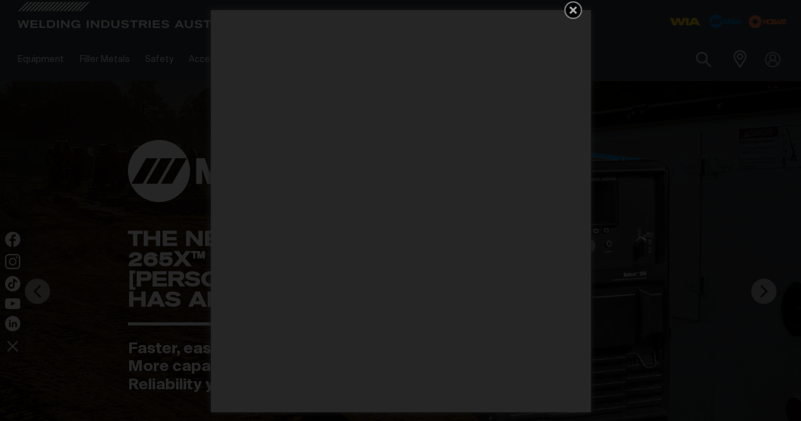
click at [701, 79] on div "Get 5 WIA Welding Guides Free!" at bounding box center [400, 210] width 801 height 421
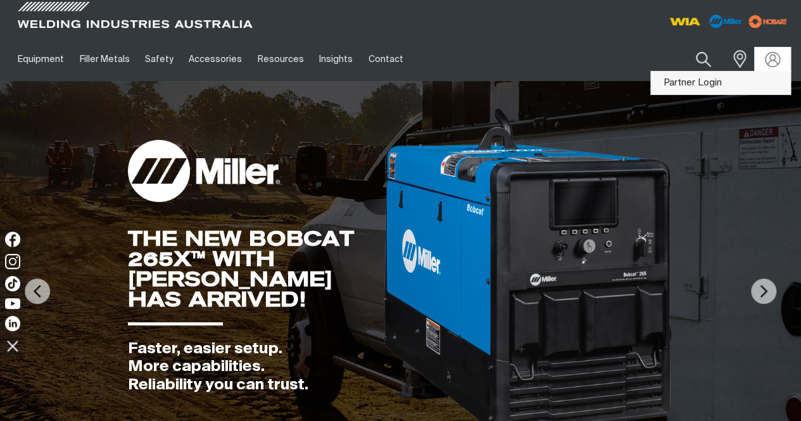
click at [703, 87] on link "Partner Login" at bounding box center [720, 83] width 139 height 23
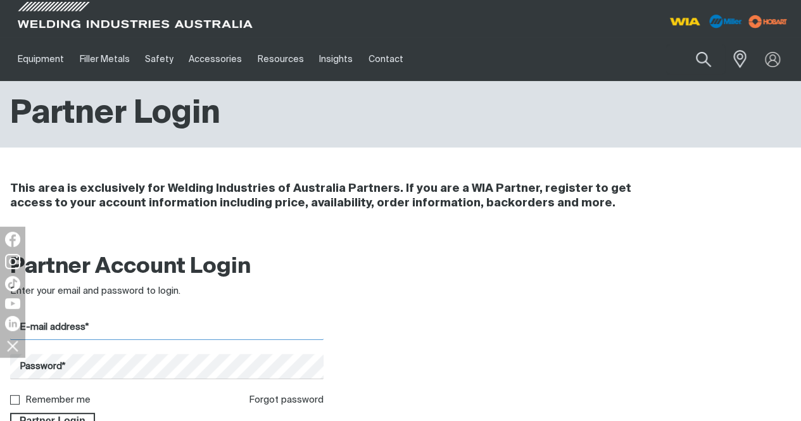
type input "[PERSON_NAME][EMAIL_ADDRESS][PERSON_NAME][DOMAIN_NAME]"
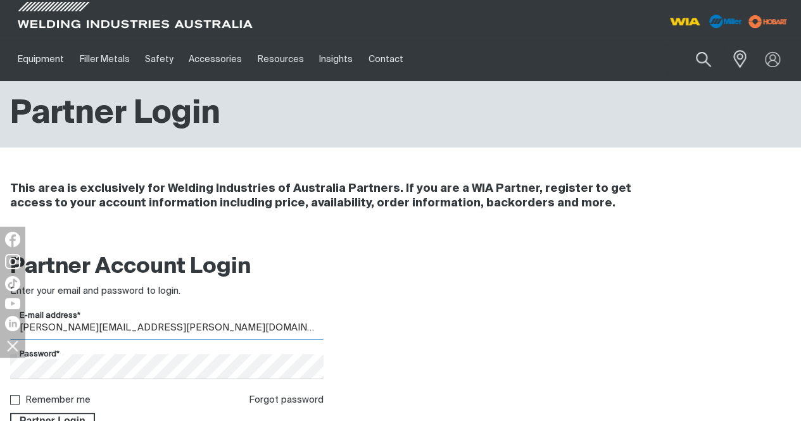
click at [92, 331] on input "[PERSON_NAME][EMAIL_ADDRESS][PERSON_NAME][DOMAIN_NAME]" at bounding box center [167, 327] width 314 height 25
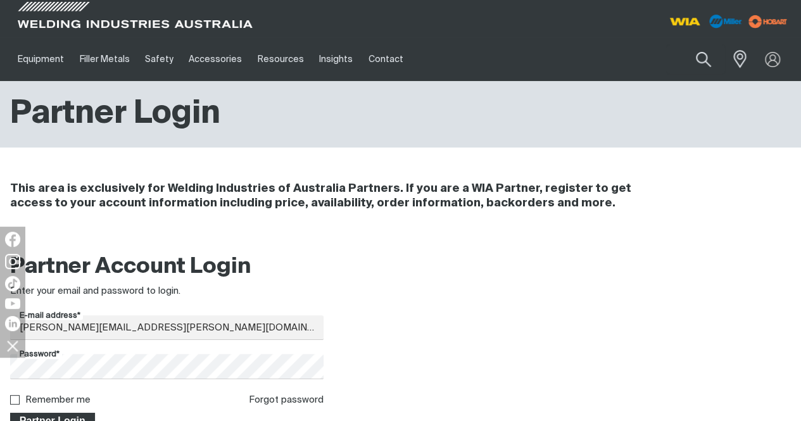
click at [50, 414] on span "Partner Login" at bounding box center [52, 421] width 82 height 16
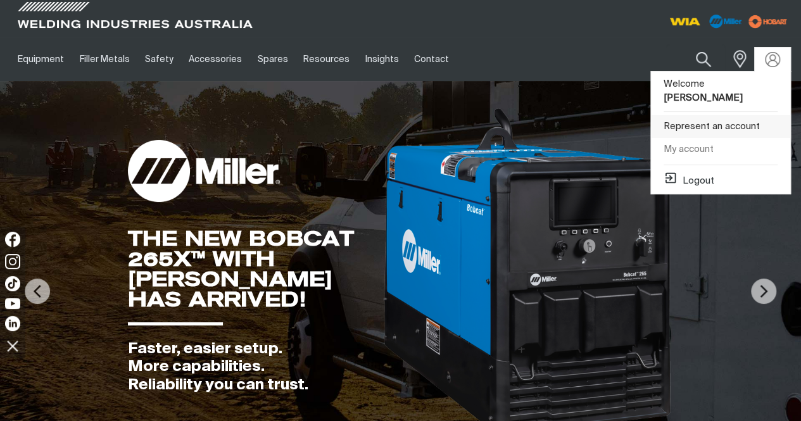
click at [722, 115] on link "Represent an account" at bounding box center [720, 126] width 139 height 23
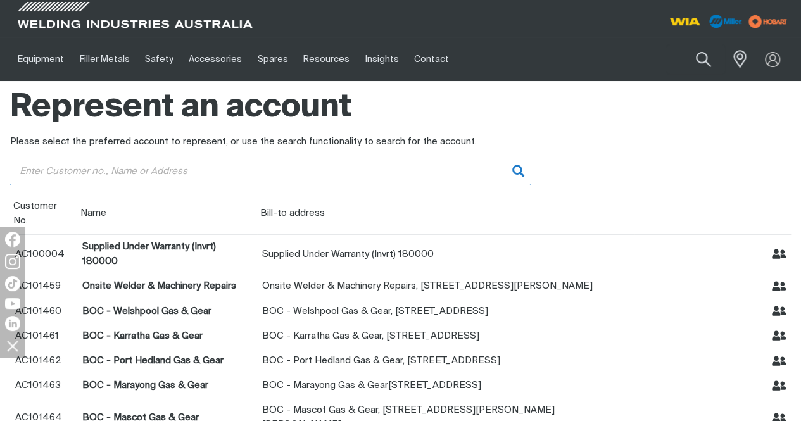
click at [139, 175] on input "Customer" at bounding box center [270, 171] width 521 height 29
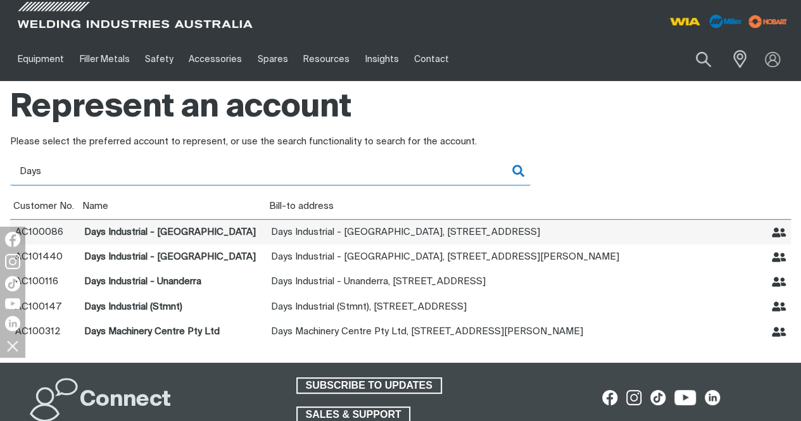
type input "Days"
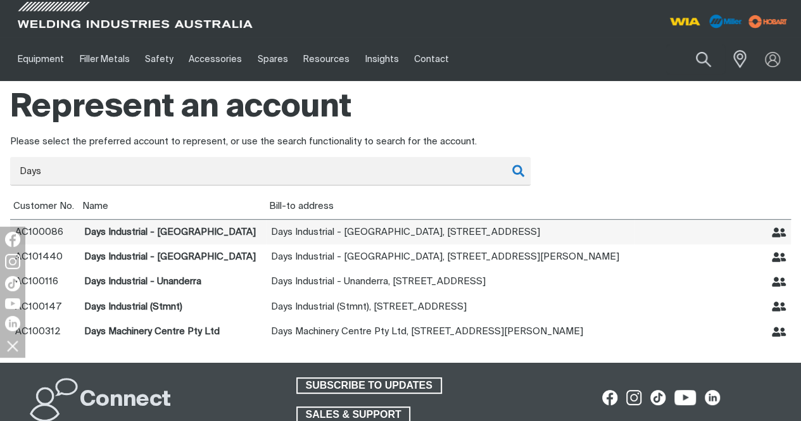
click at [775, 227] on icon "Represent Days Industrial - Goulburn" at bounding box center [779, 232] width 15 height 10
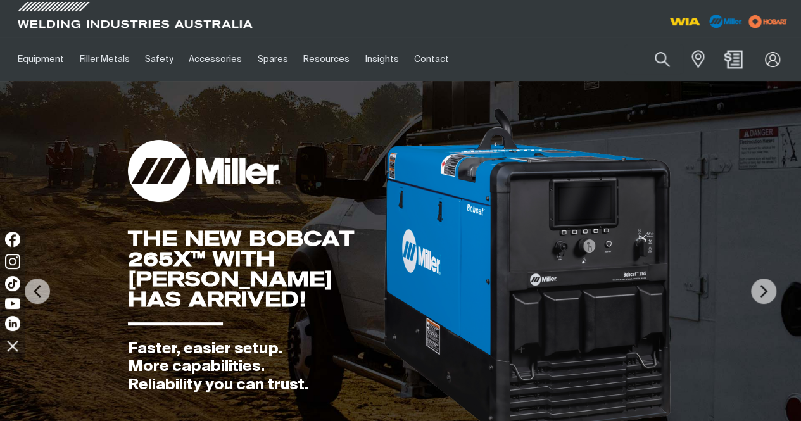
click at [730, 58] on img "Shopping cart (0 product(s))" at bounding box center [734, 59] width 18 height 18
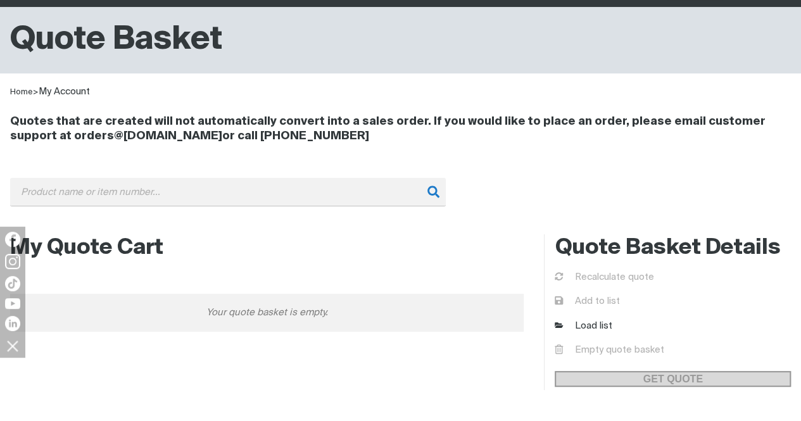
scroll to position [190, 0]
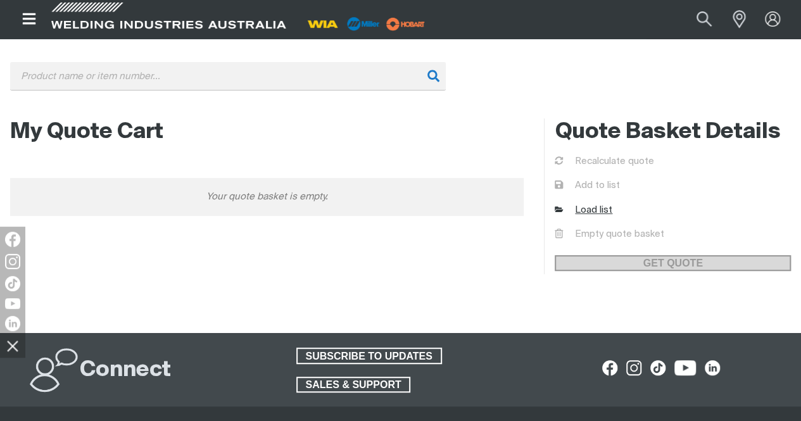
click at [592, 212] on link "Load list" at bounding box center [584, 210] width 58 height 15
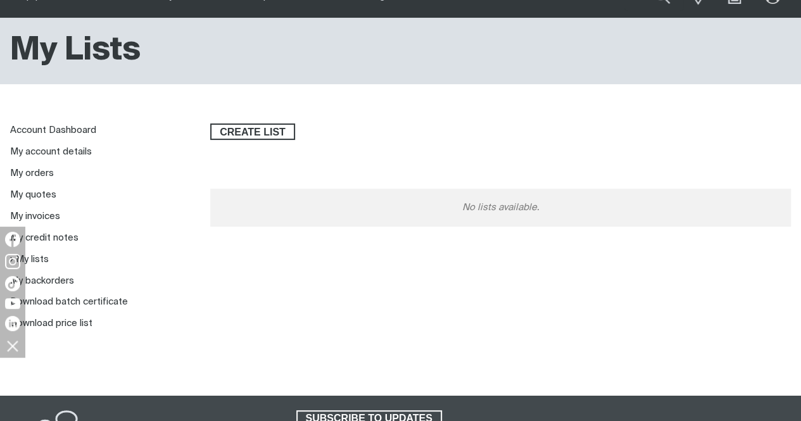
scroll to position [127, 0]
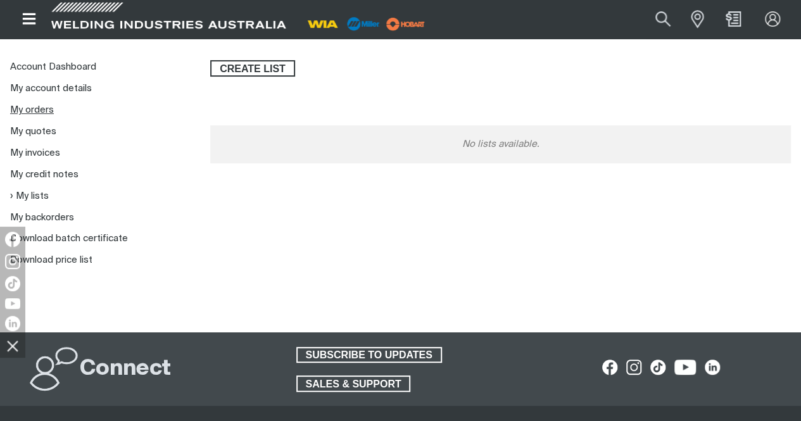
click at [41, 110] on link "My orders" at bounding box center [32, 110] width 44 height 10
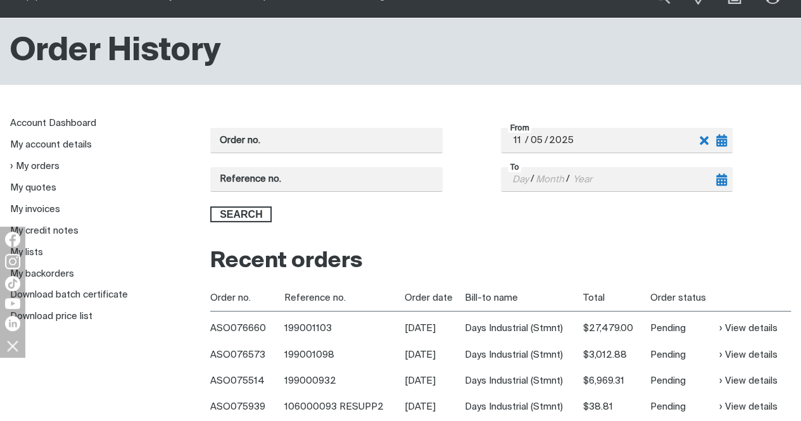
scroll to position [127, 0]
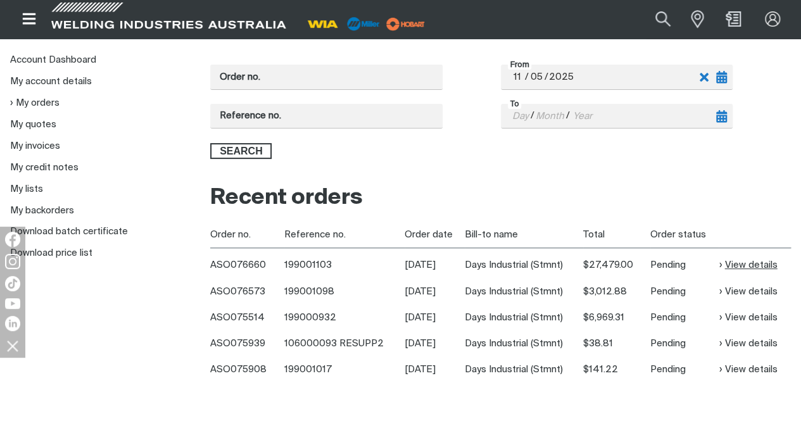
click at [734, 264] on link "View details" at bounding box center [748, 265] width 58 height 15
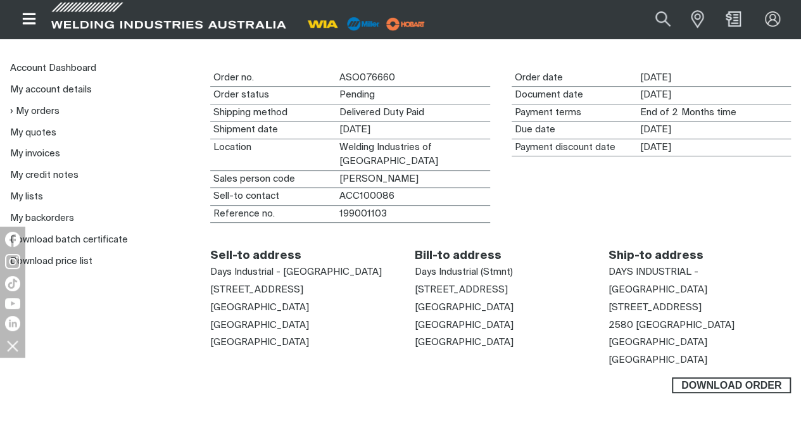
scroll to position [127, 0]
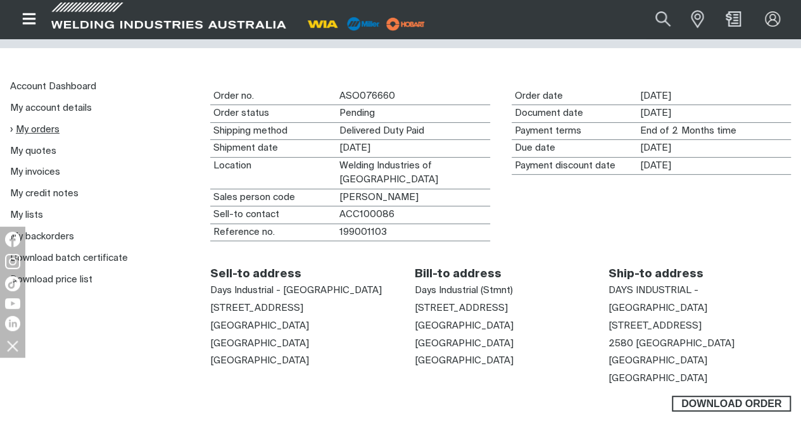
click at [43, 129] on link "My orders" at bounding box center [34, 129] width 49 height 11
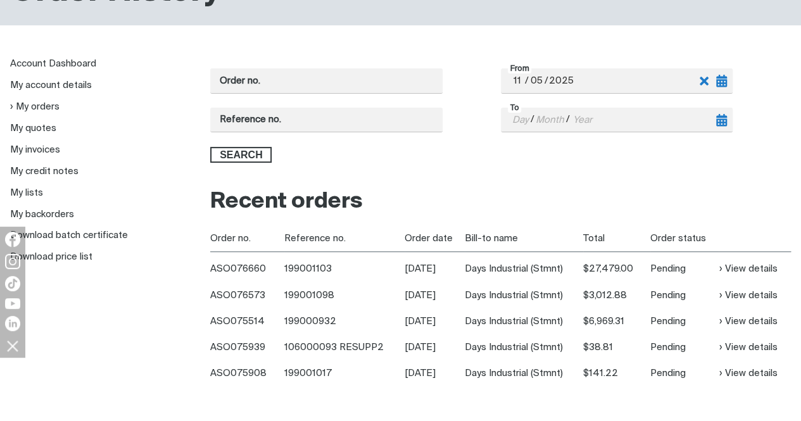
scroll to position [127, 0]
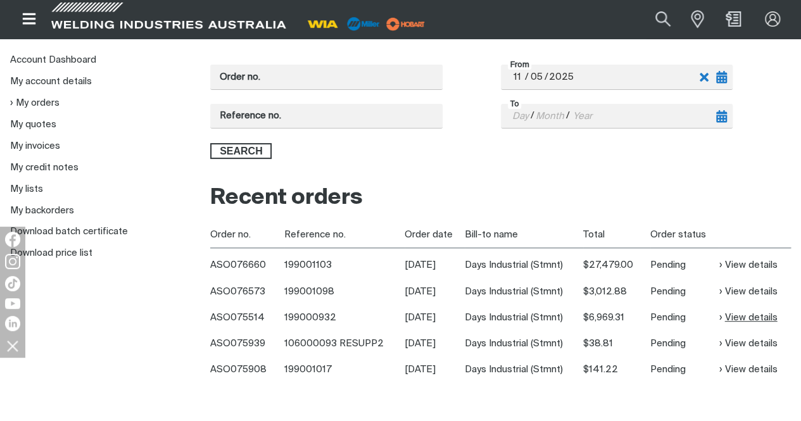
click at [754, 317] on link "View details" at bounding box center [748, 317] width 58 height 15
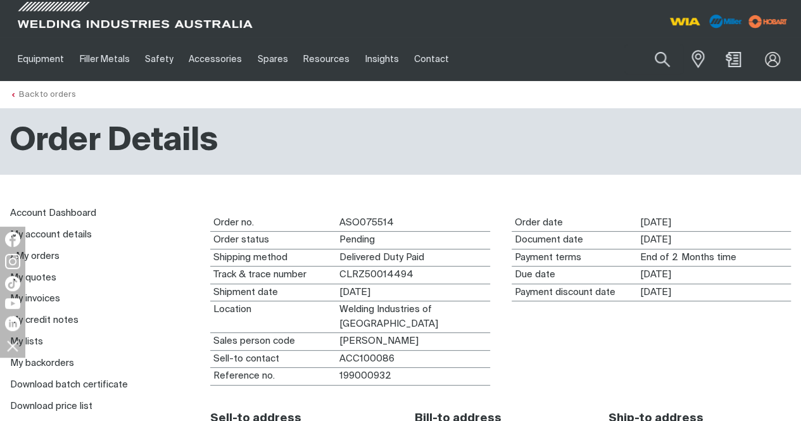
click at [43, 93] on link "Back to orders" at bounding box center [43, 95] width 66 height 8
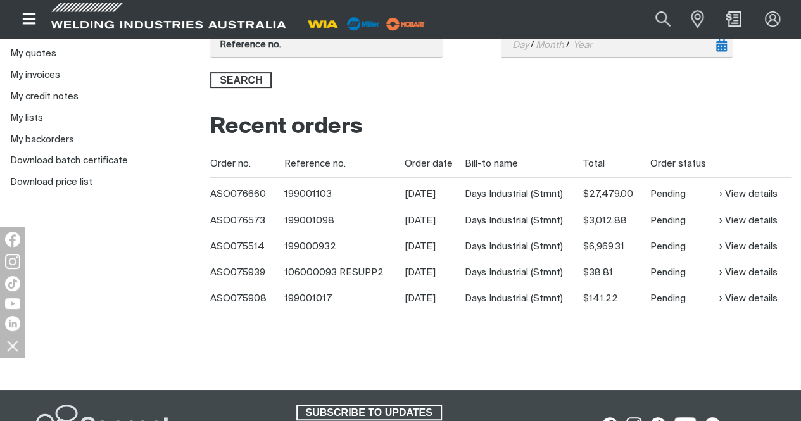
scroll to position [237, 0]
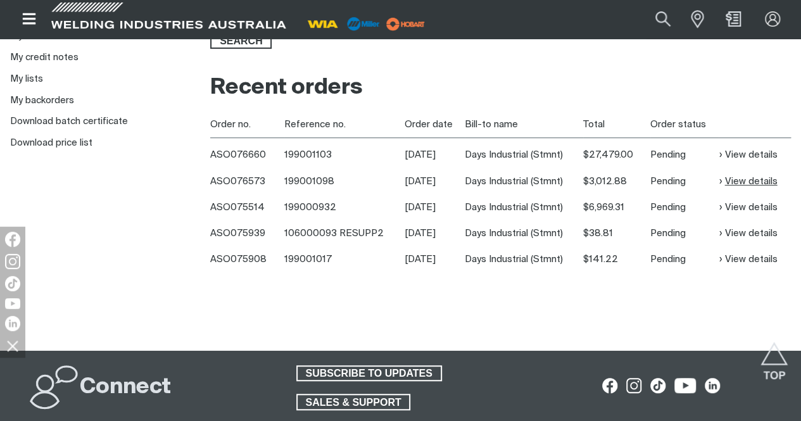
click at [755, 175] on link "View details" at bounding box center [748, 181] width 58 height 15
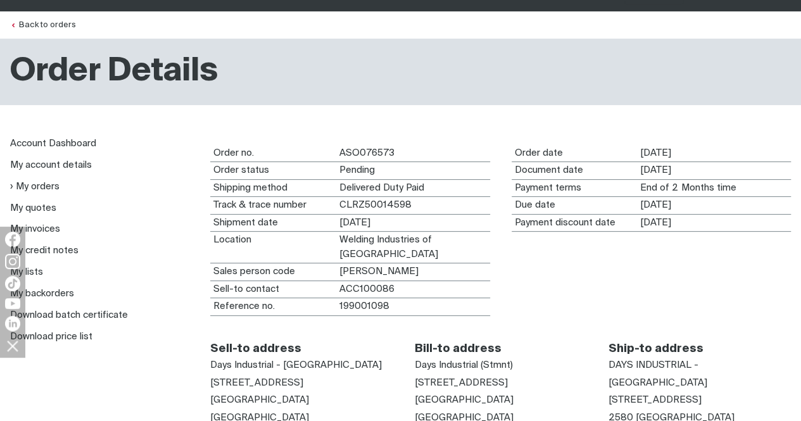
scroll to position [127, 0]
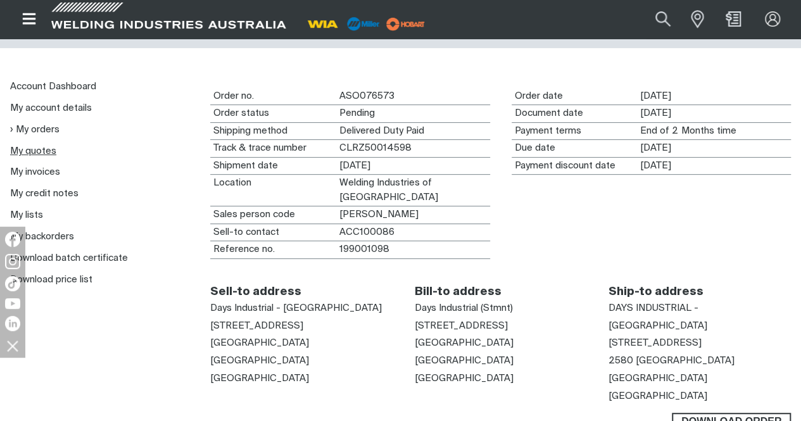
click at [42, 151] on link "My quotes" at bounding box center [33, 151] width 46 height 10
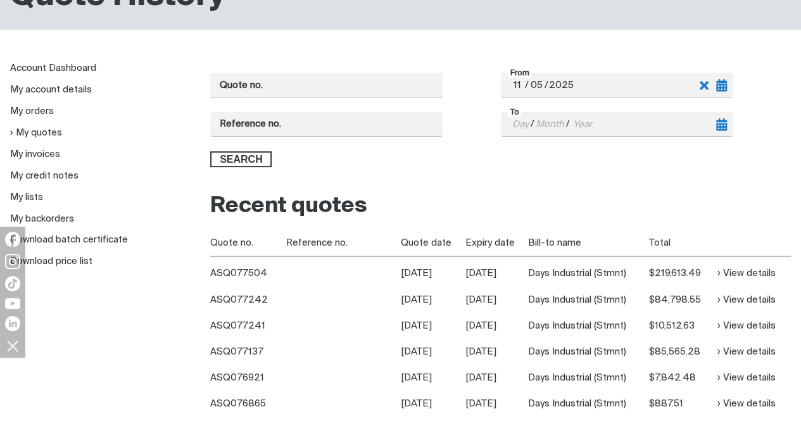
scroll to position [190, 0]
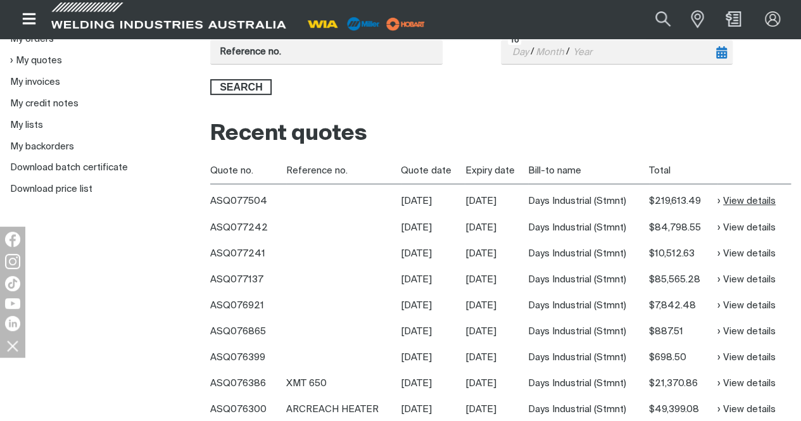
click at [747, 197] on link "View details" at bounding box center [747, 201] width 58 height 15
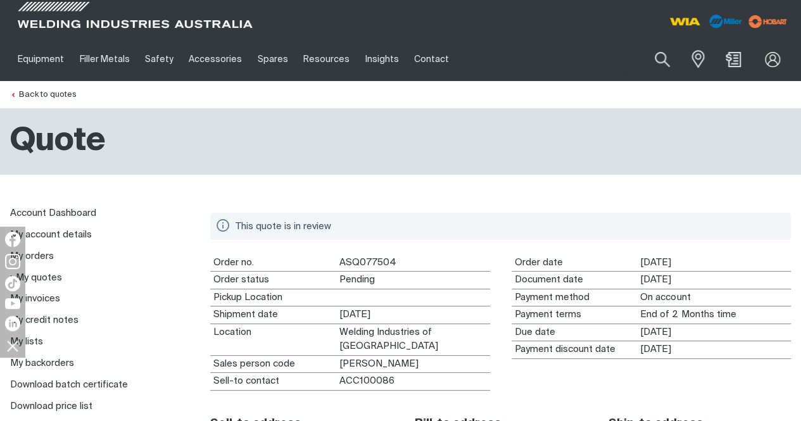
click at [52, 90] on div "Back to quotes" at bounding box center [400, 94] width 781 height 15
click at [51, 94] on link "Back to quotes" at bounding box center [43, 95] width 67 height 8
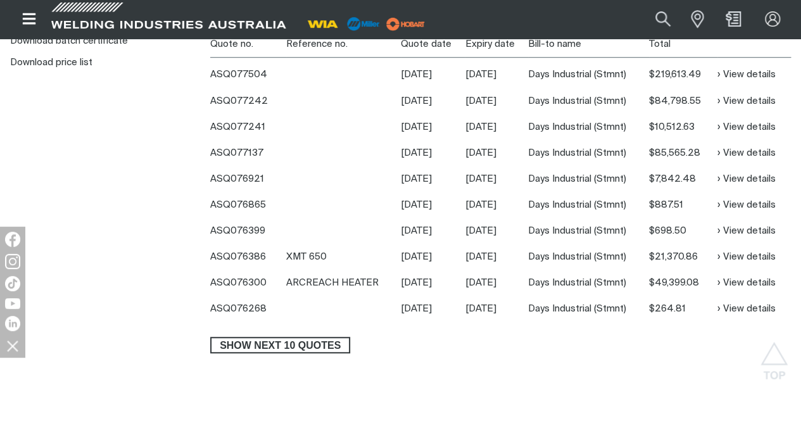
scroll to position [253, 0]
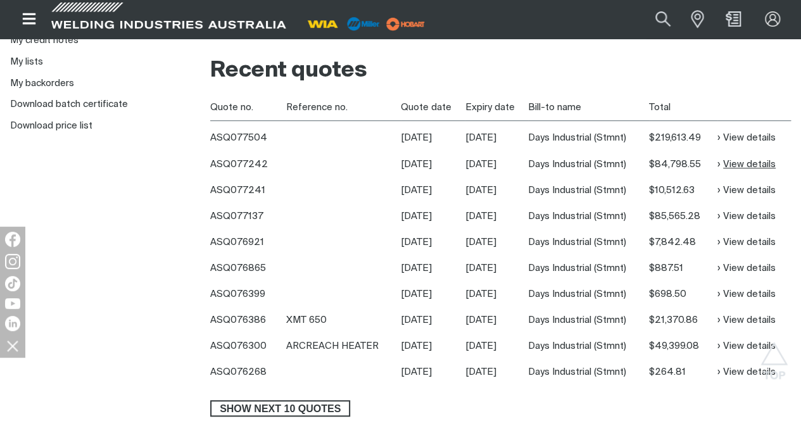
click at [760, 162] on link "View details" at bounding box center [747, 164] width 58 height 15
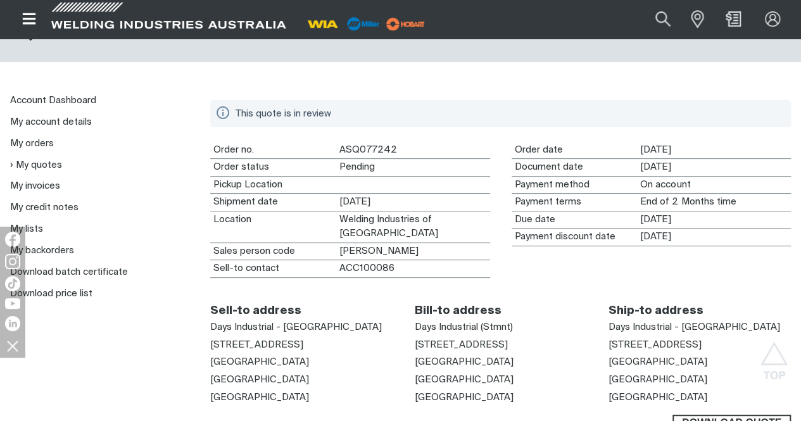
scroll to position [63, 0]
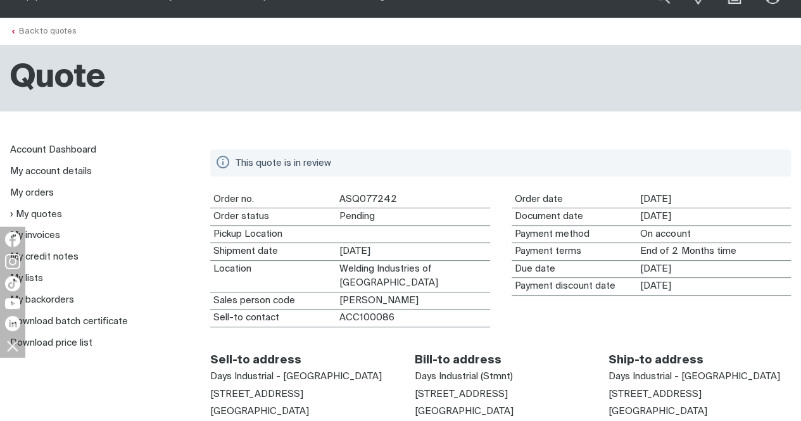
click at [44, 29] on link "Back to quotes" at bounding box center [43, 31] width 67 height 8
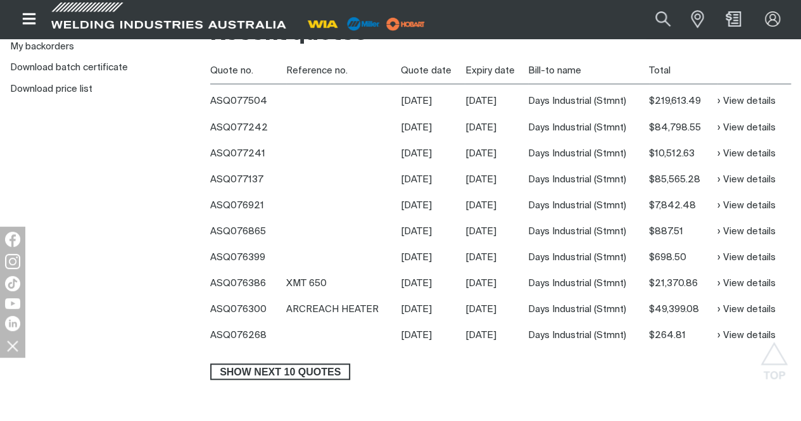
scroll to position [316, 0]
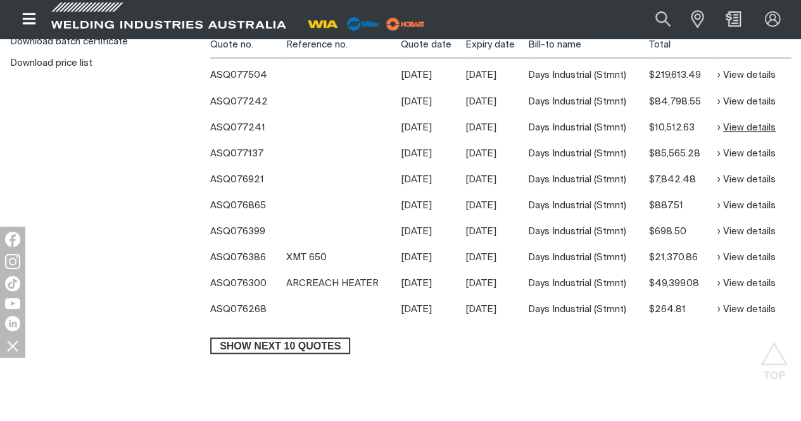
click at [745, 125] on link "View details" at bounding box center [747, 127] width 58 height 15
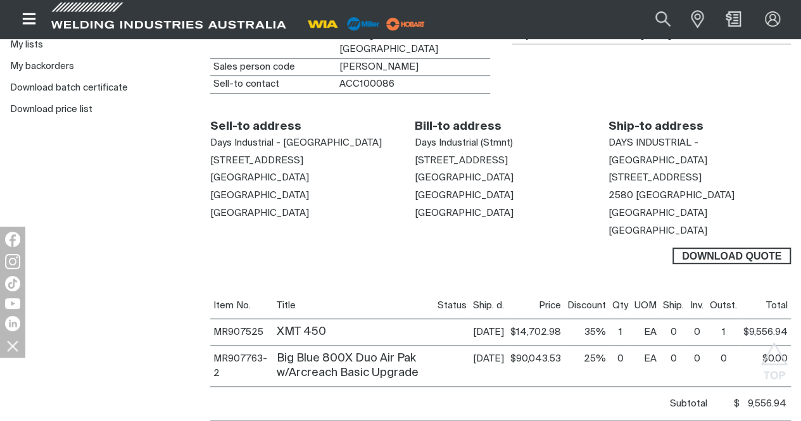
scroll to position [317, 0]
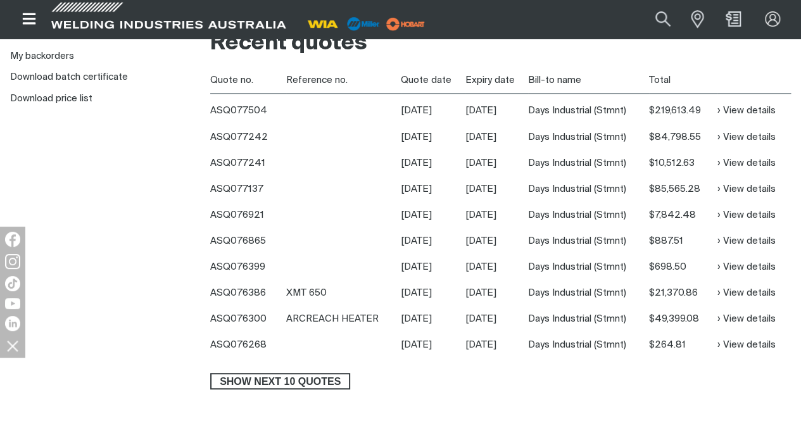
scroll to position [316, 0]
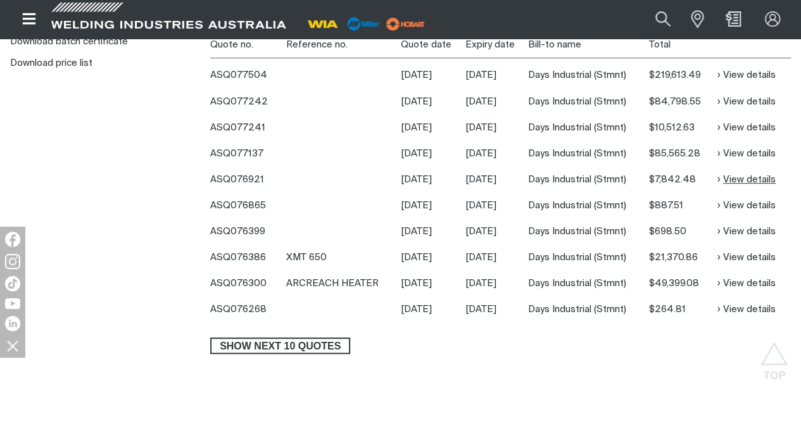
click at [753, 177] on link "View details" at bounding box center [747, 179] width 58 height 15
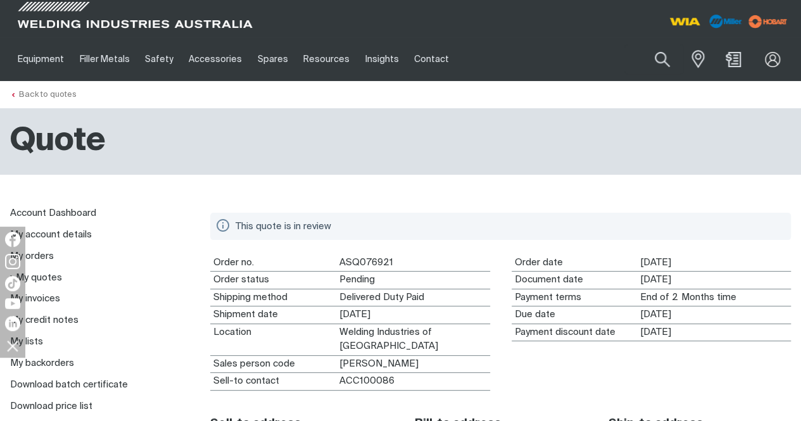
click at [42, 93] on link "Back to quotes" at bounding box center [43, 95] width 67 height 8
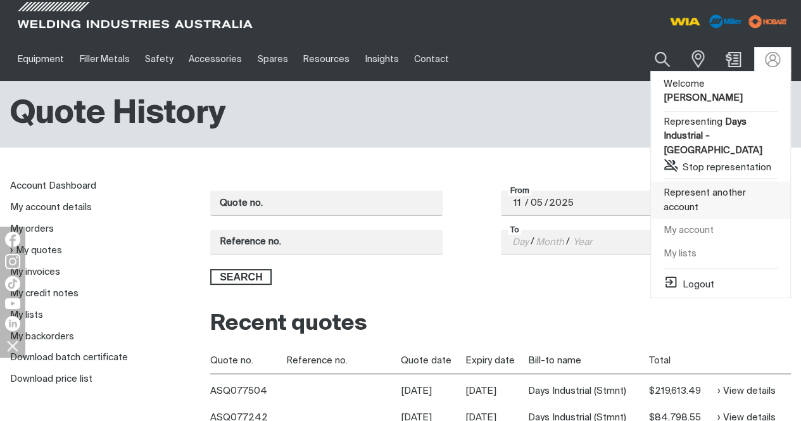
click at [701, 182] on link "Represent another account" at bounding box center [720, 200] width 139 height 37
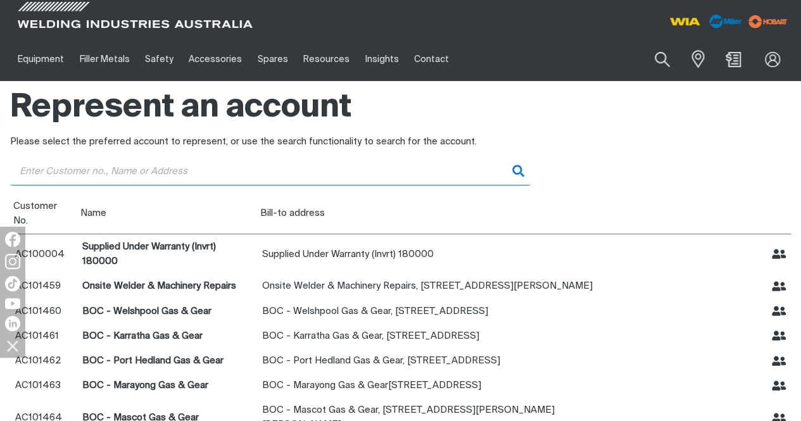
click at [248, 165] on input "Customer" at bounding box center [270, 171] width 521 height 29
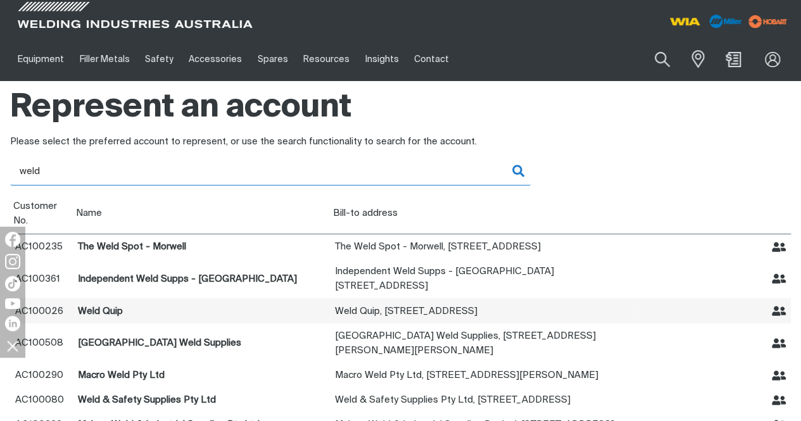
type input "weld"
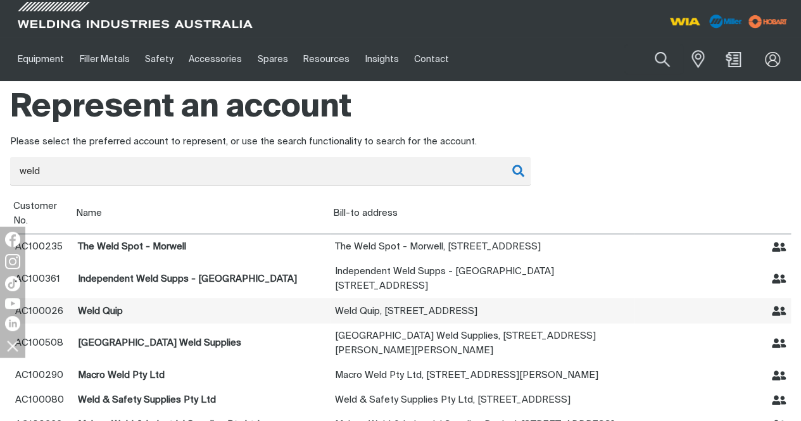
click at [780, 304] on icon "Represent Weld Quip" at bounding box center [779, 311] width 15 height 15
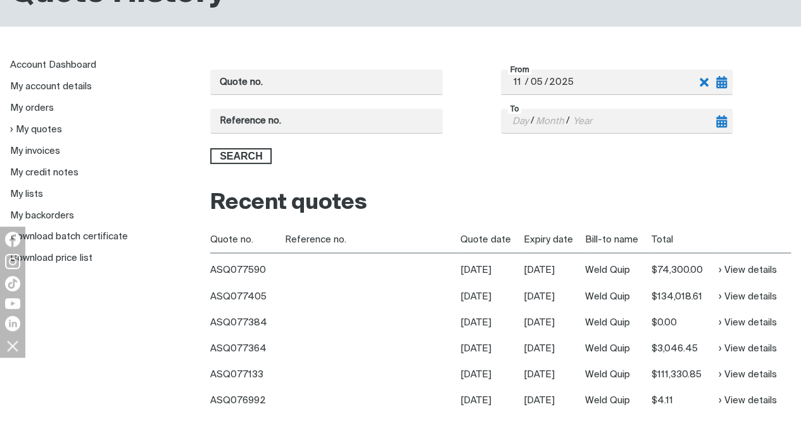
scroll to position [127, 0]
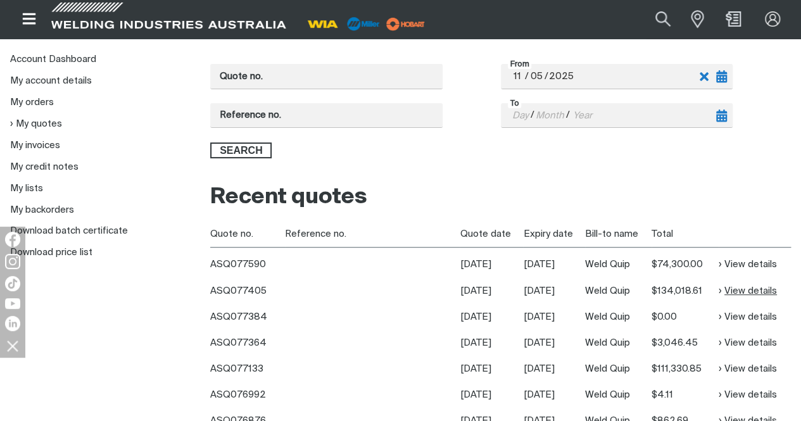
click at [755, 289] on link "View details" at bounding box center [748, 291] width 58 height 15
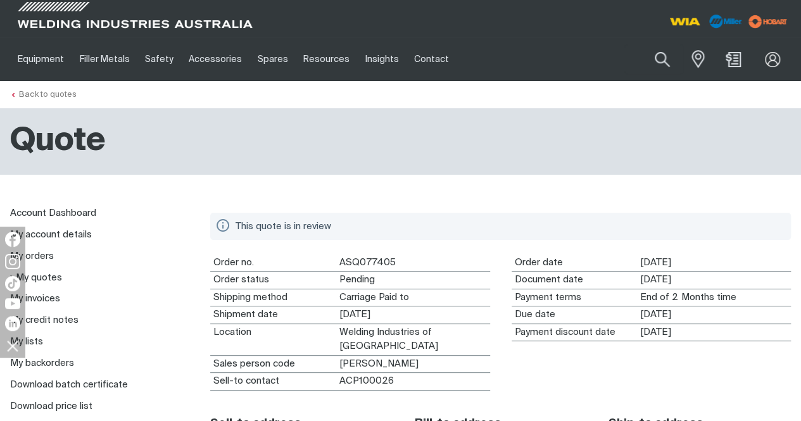
click at [27, 93] on link "Back to quotes" at bounding box center [43, 95] width 67 height 8
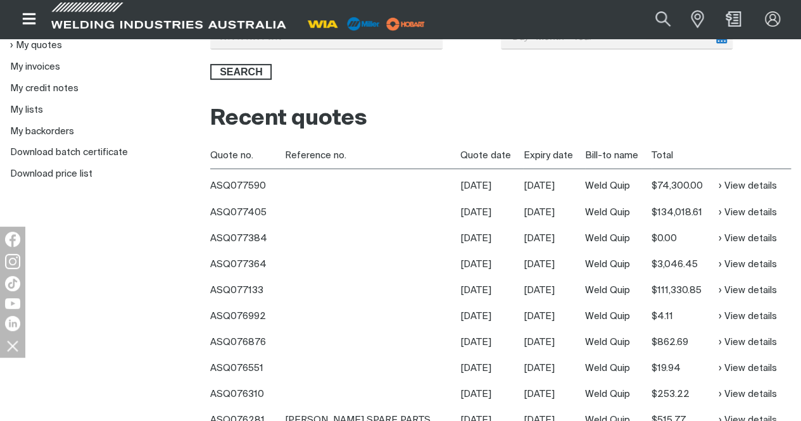
scroll to position [218, 0]
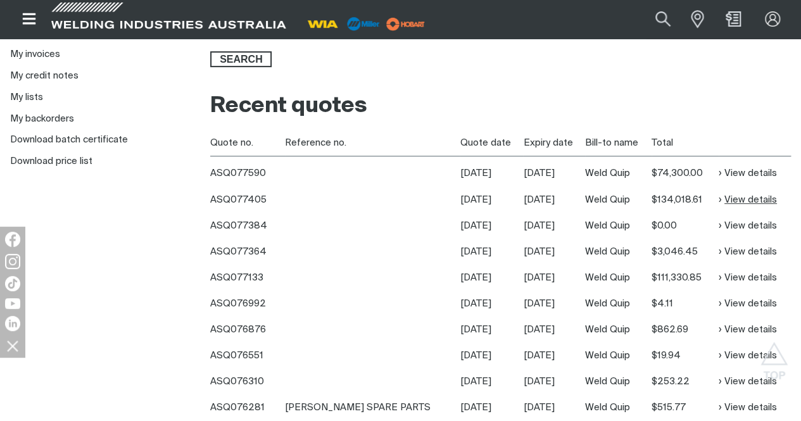
click at [760, 196] on link "View details" at bounding box center [748, 200] width 58 height 15
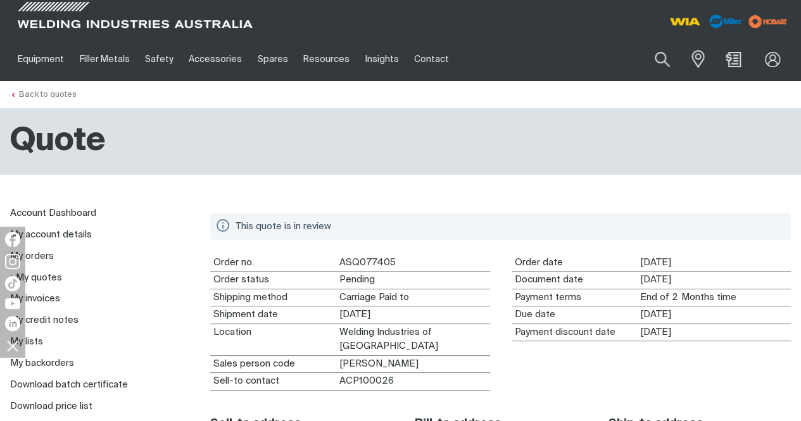
click at [42, 96] on link "Back to quotes" at bounding box center [43, 95] width 67 height 8
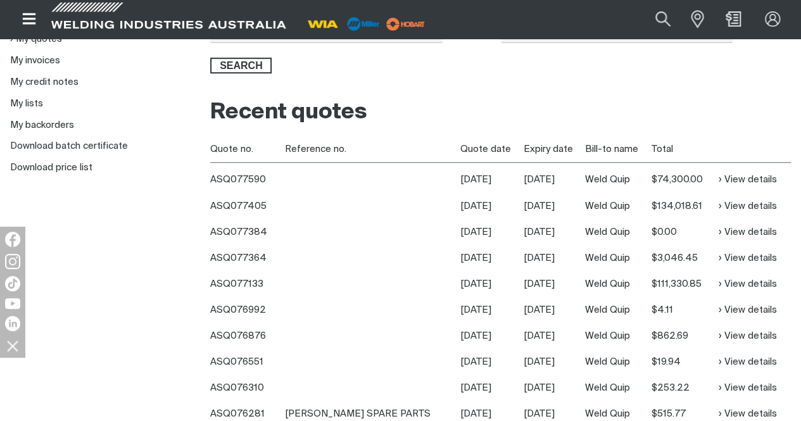
scroll to position [218, 0]
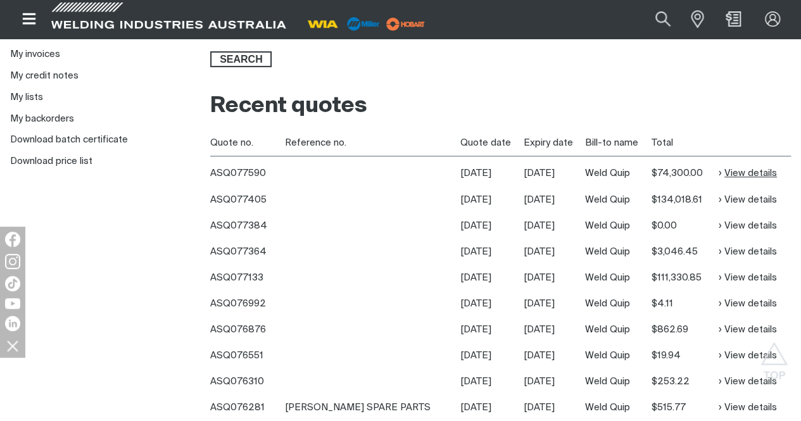
click at [761, 171] on link "View details" at bounding box center [748, 173] width 58 height 15
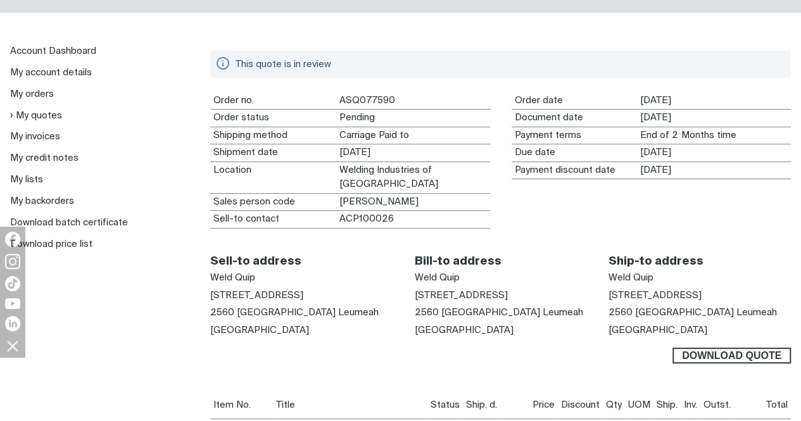
scroll to position [253, 0]
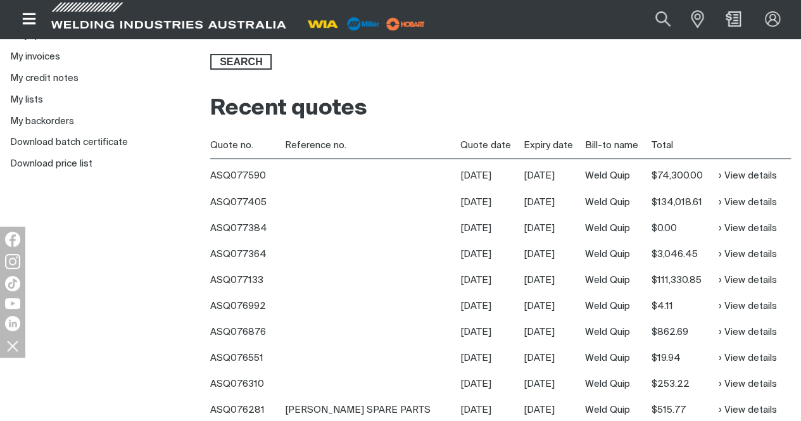
scroll to position [246, 0]
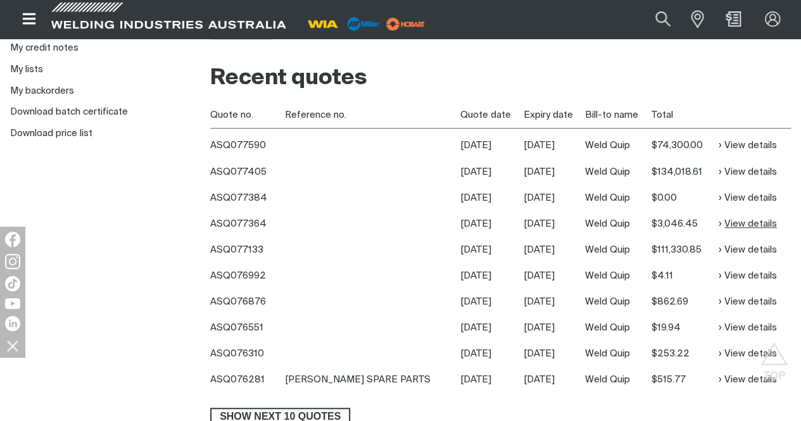
click at [758, 220] on link "View details" at bounding box center [748, 224] width 58 height 15
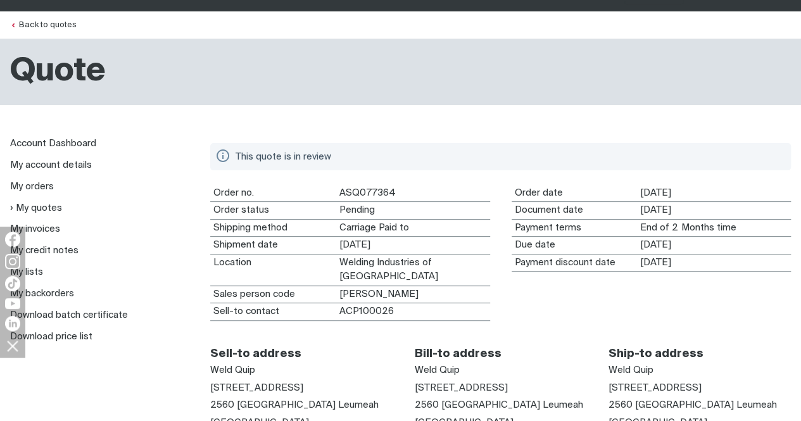
scroll to position [127, 0]
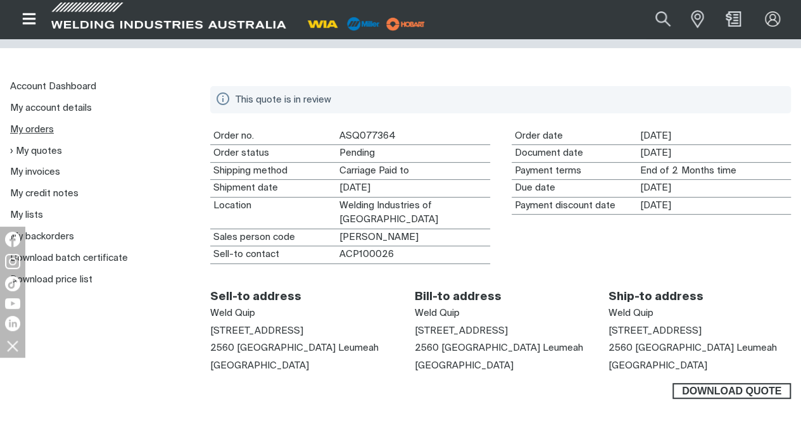
click at [38, 127] on link "My orders" at bounding box center [32, 130] width 44 height 10
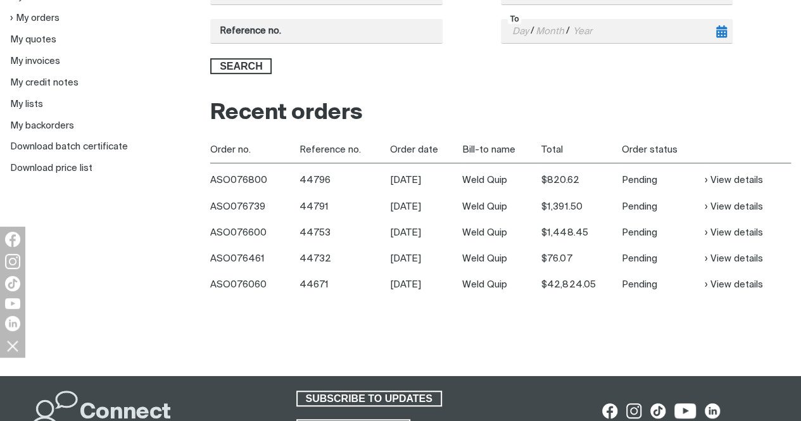
scroll to position [253, 0]
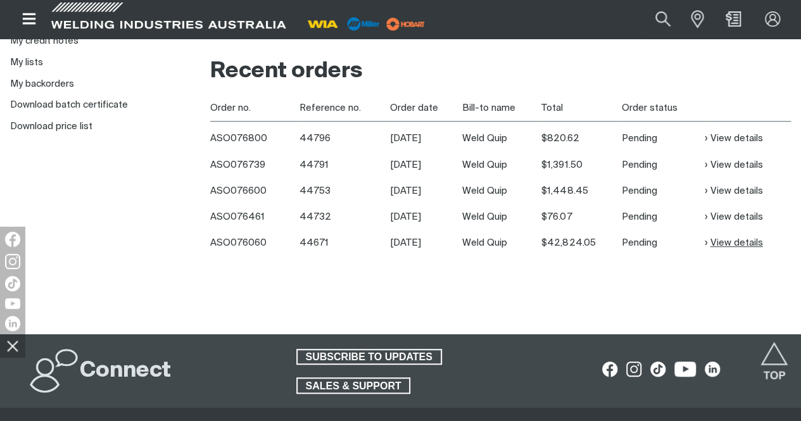
click at [730, 241] on link "View details" at bounding box center [734, 243] width 58 height 15
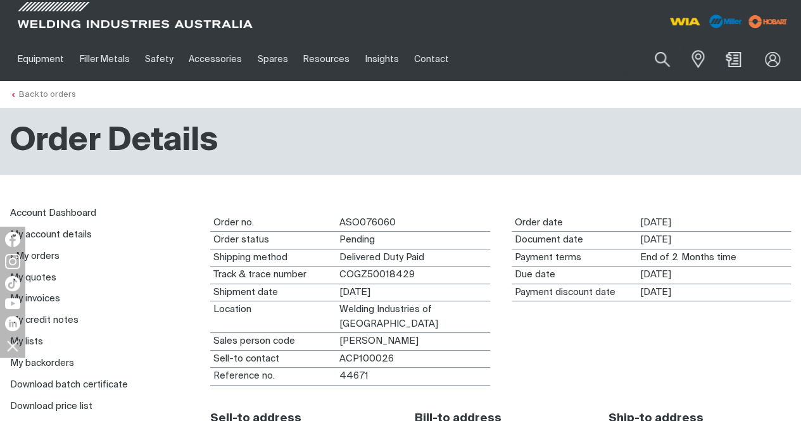
click at [29, 98] on link "Back to orders" at bounding box center [43, 95] width 66 height 8
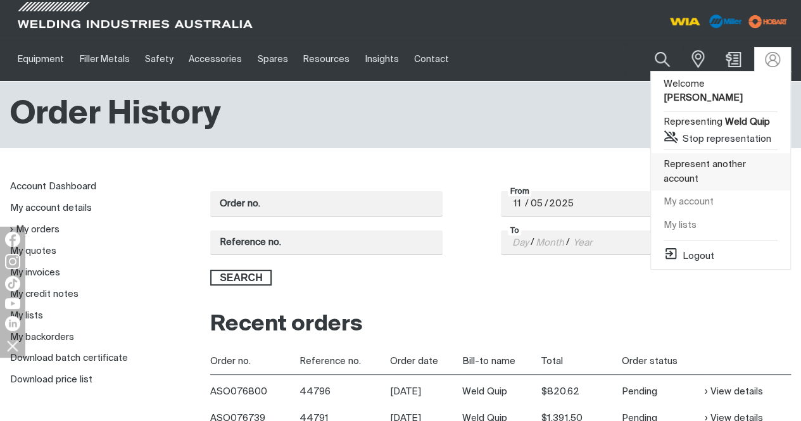
click at [689, 153] on link "Represent another account" at bounding box center [720, 171] width 139 height 37
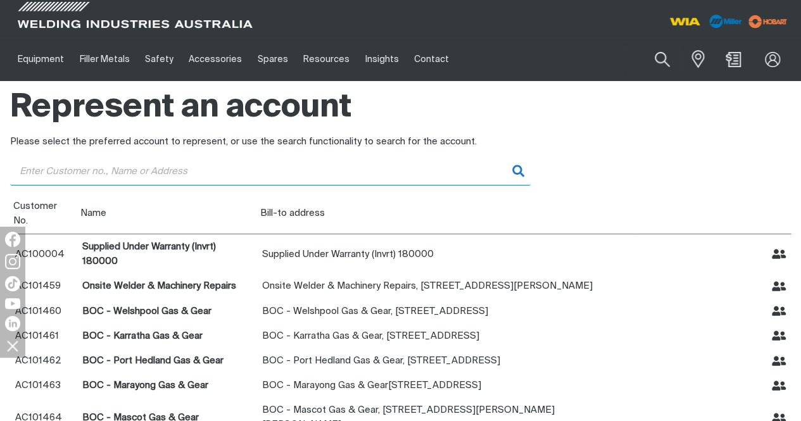
click at [264, 169] on input "Customer" at bounding box center [270, 171] width 521 height 29
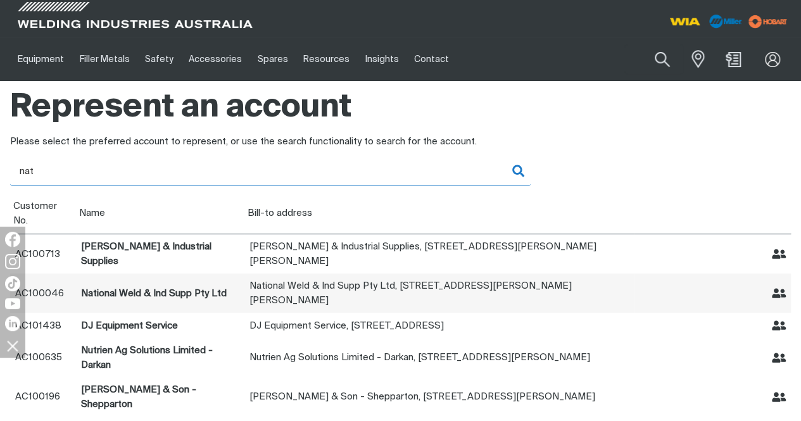
type input "nat"
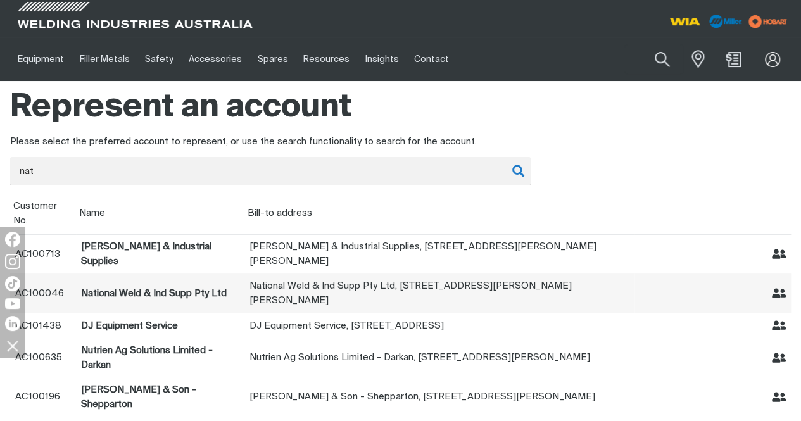
click at [778, 289] on icon "Represent National Weld & Ind Supp Pty Ltd" at bounding box center [779, 294] width 15 height 10
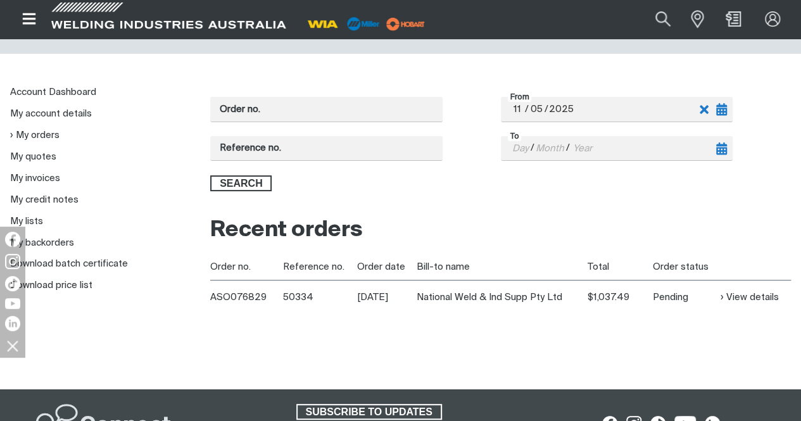
scroll to position [63, 0]
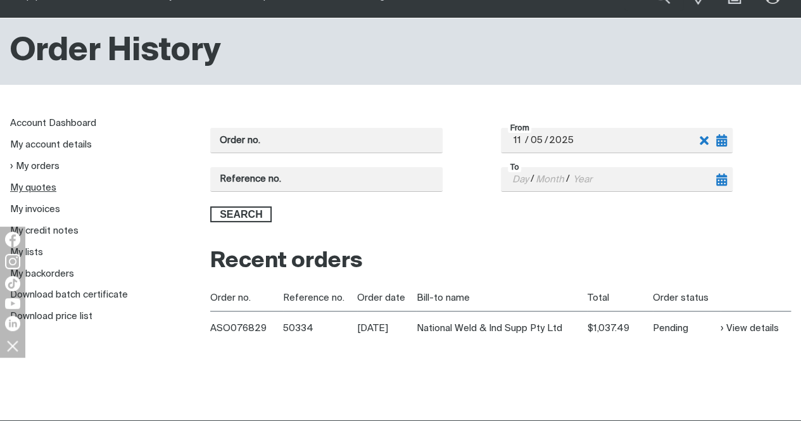
click at [51, 186] on link "My quotes" at bounding box center [33, 188] width 46 height 10
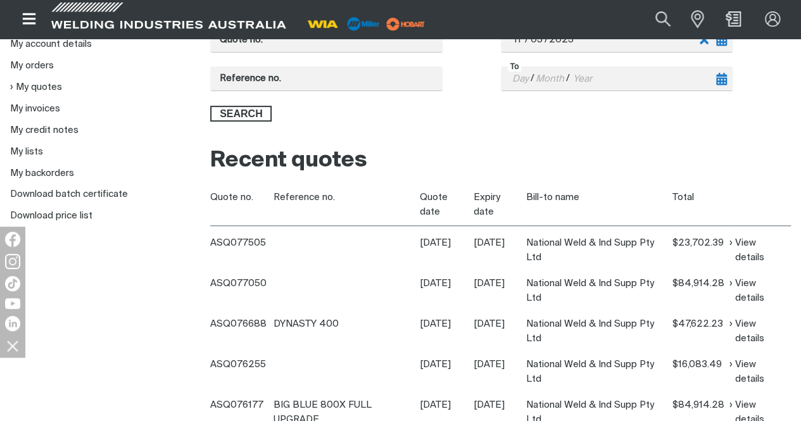
scroll to position [190, 0]
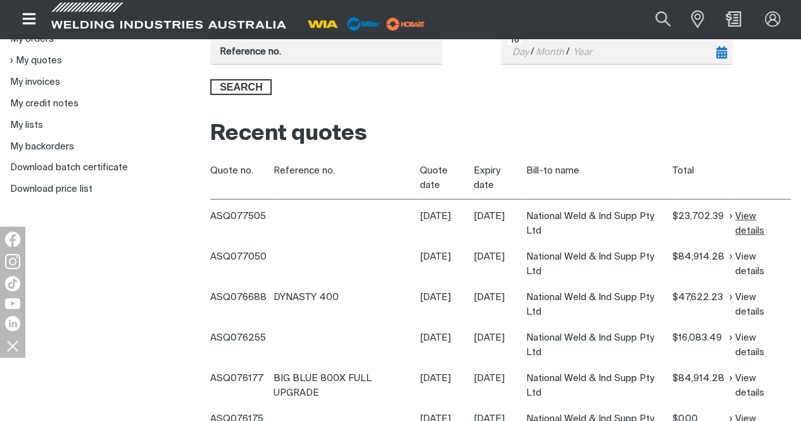
click at [744, 209] on link "View details" at bounding box center [759, 223] width 58 height 29
